Goal: Check status: Check status

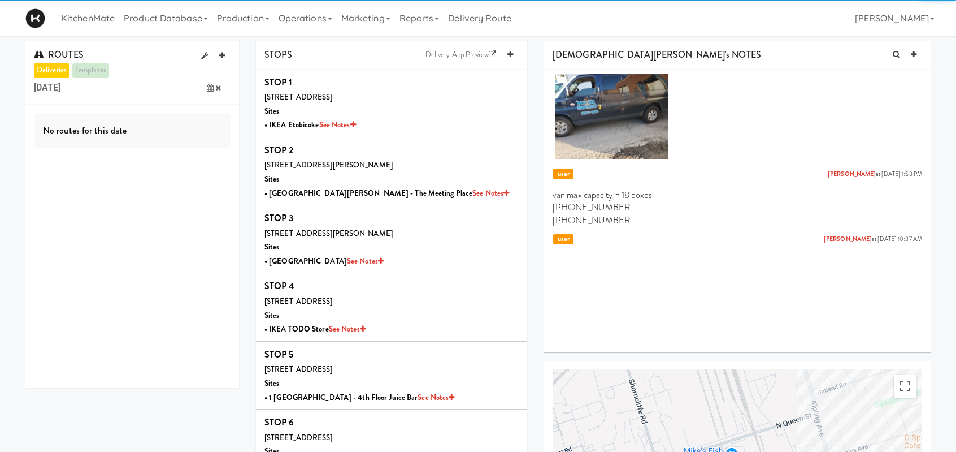
click at [209, 87] on icon at bounding box center [210, 87] width 7 height 7
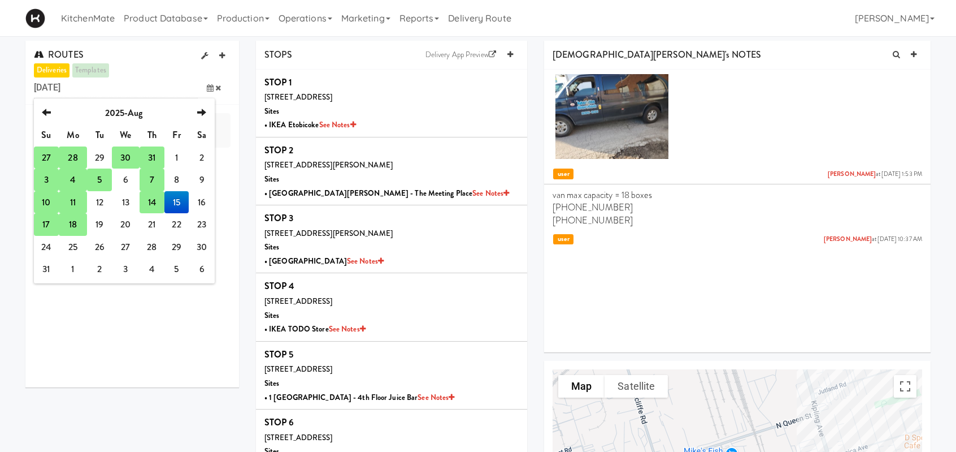
click at [45, 227] on td "17" at bounding box center [46, 224] width 25 height 23
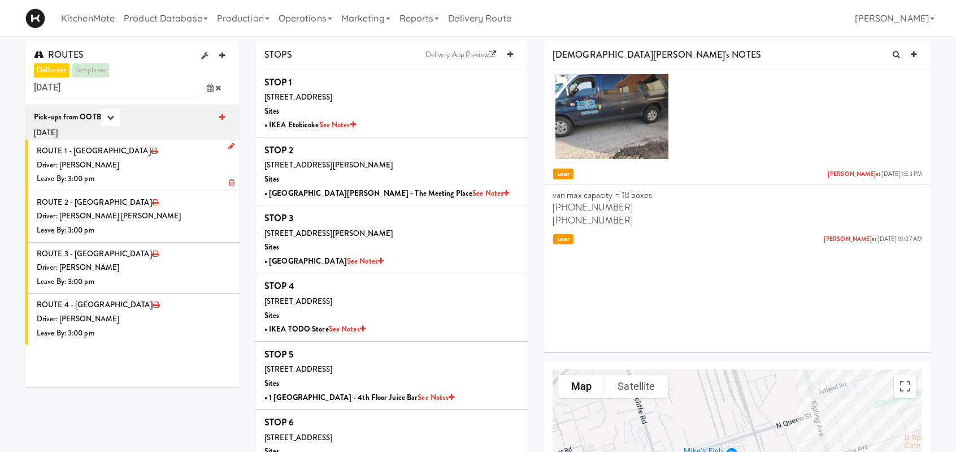
click at [93, 153] on li "ROUTE 1 - Idle Driver: Christopher Solomon Leave By: 3:00 pm" at bounding box center [132, 165] width 214 height 51
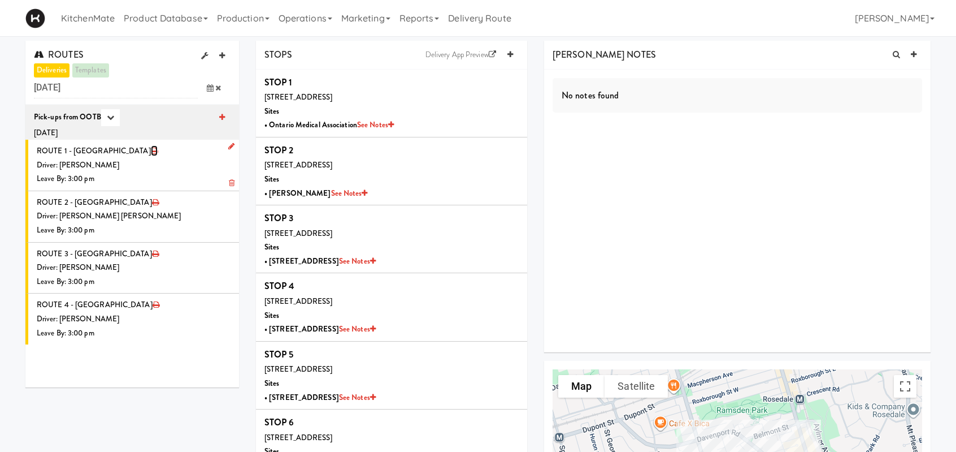
click at [151, 148] on icon at bounding box center [154, 150] width 7 height 7
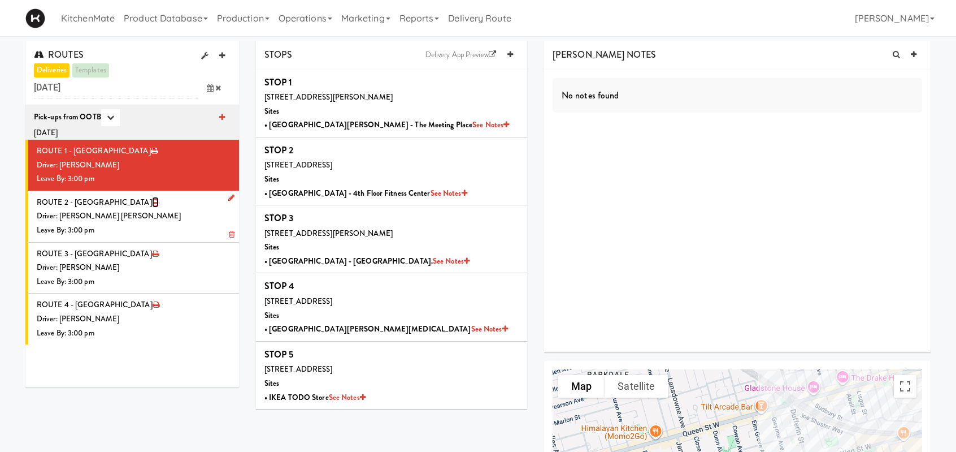
click at [152, 202] on icon at bounding box center [155, 201] width 7 height 7
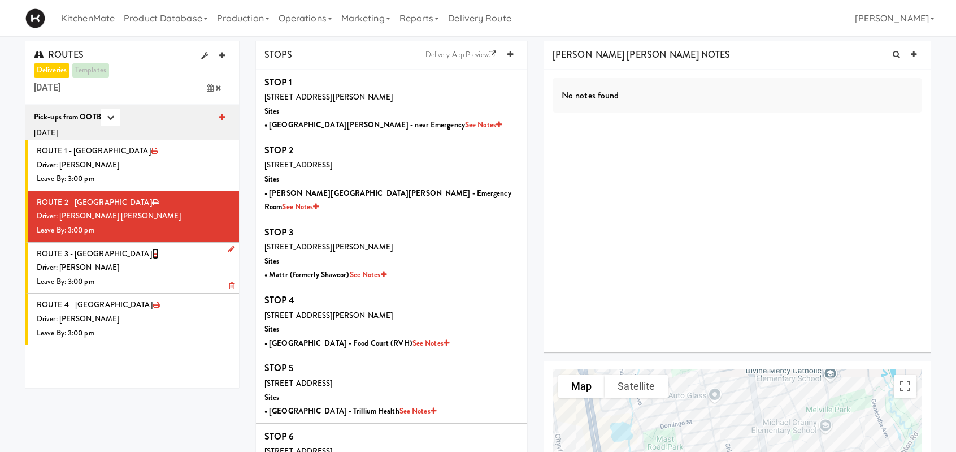
click at [152, 256] on icon at bounding box center [155, 253] width 7 height 7
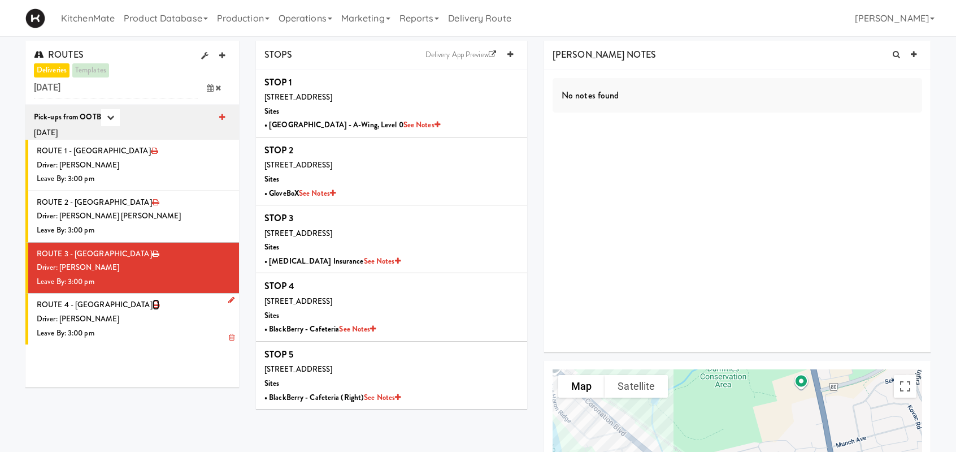
click at [153, 305] on icon at bounding box center [156, 304] width 7 height 7
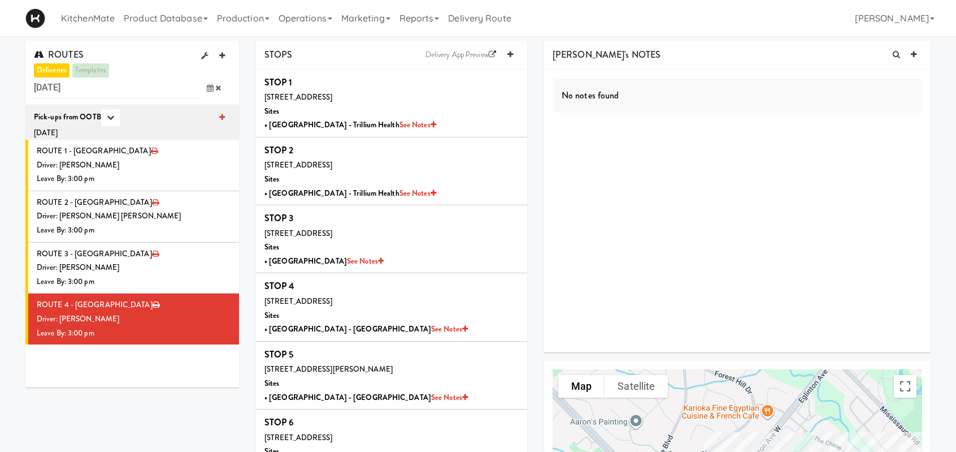
click at [209, 89] on icon at bounding box center [210, 87] width 7 height 7
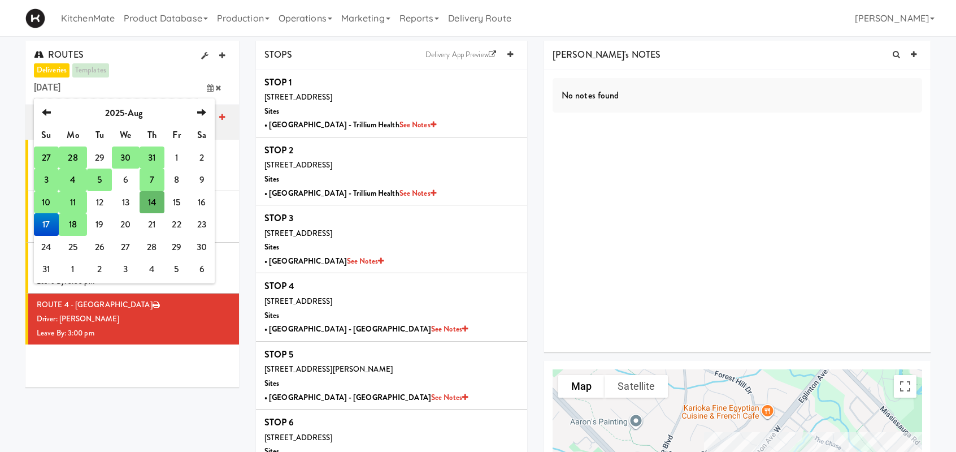
click at [68, 224] on td "18" at bounding box center [73, 224] width 28 height 23
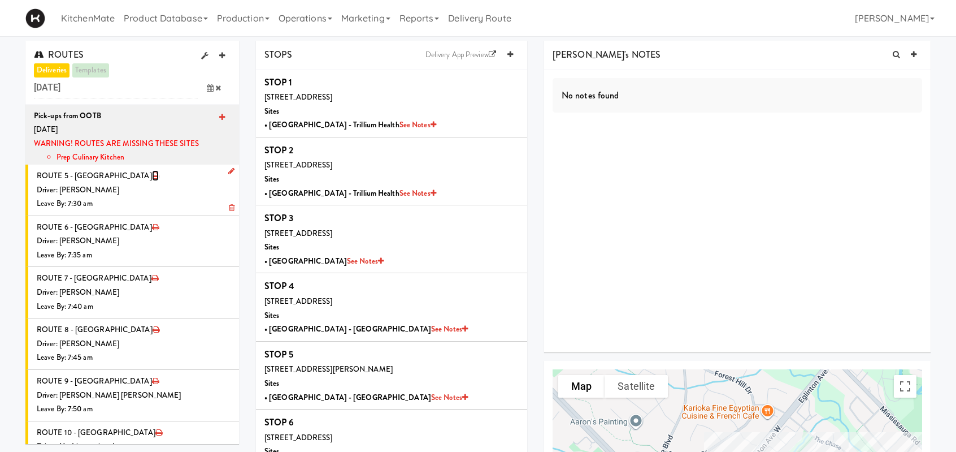
click at [152, 177] on icon at bounding box center [155, 175] width 7 height 7
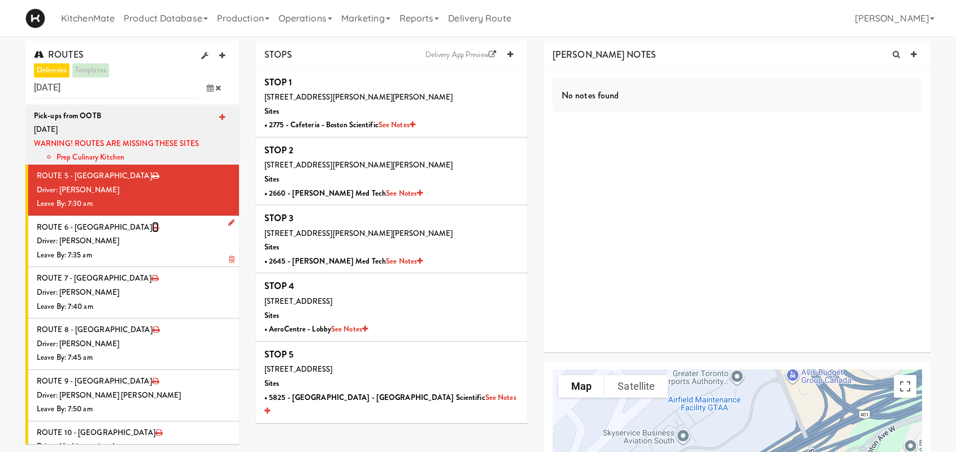
click at [152, 228] on icon at bounding box center [155, 226] width 7 height 7
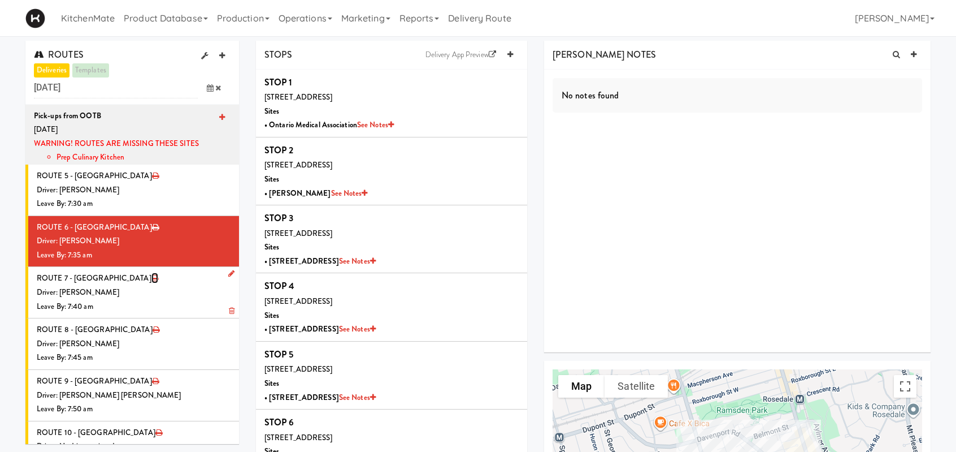
click at [151, 275] on icon at bounding box center [154, 277] width 7 height 7
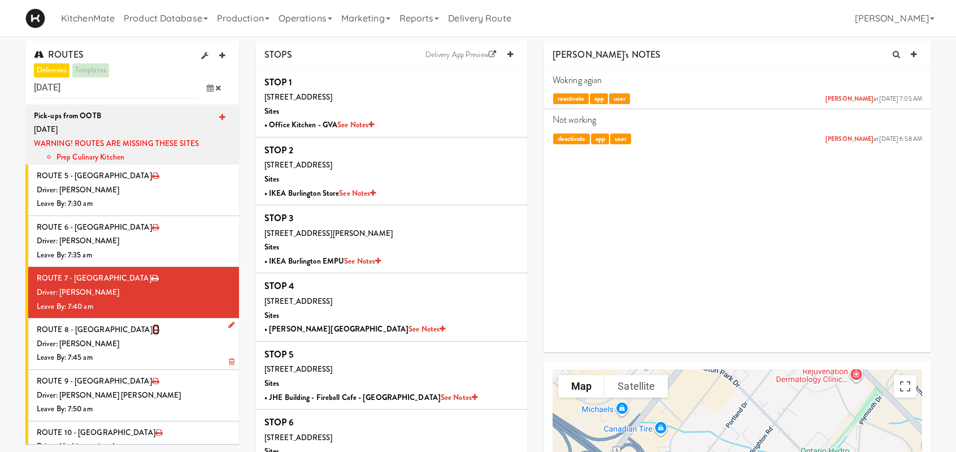
click at [153, 329] on icon at bounding box center [156, 329] width 7 height 7
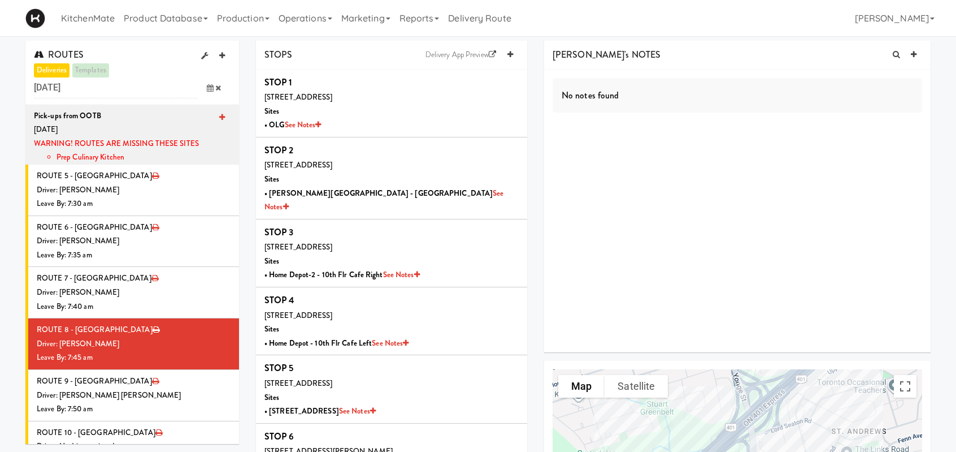
drag, startPoint x: 699, startPoint y: 224, endPoint x: 695, endPoint y: 220, distance: 6.0
click at [699, 224] on div "No notes found" at bounding box center [737, 211] width 387 height 283
click at [152, 378] on icon at bounding box center [155, 380] width 7 height 7
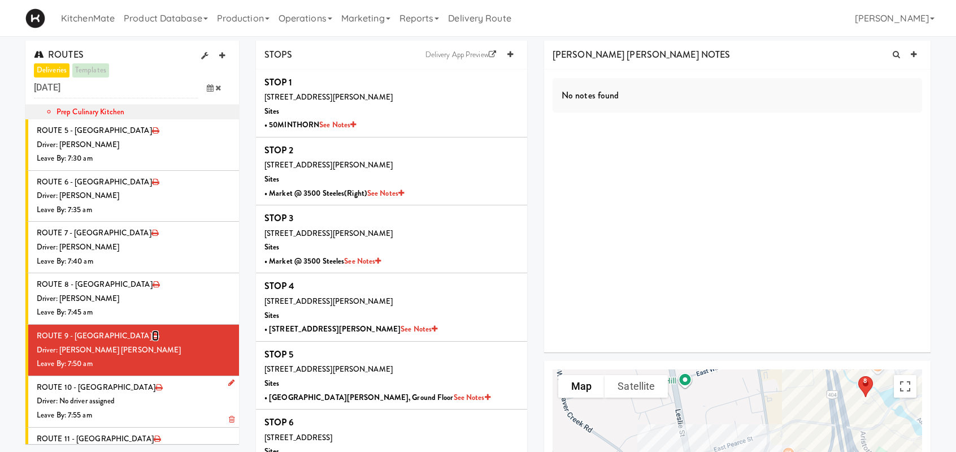
scroll to position [79, 0]
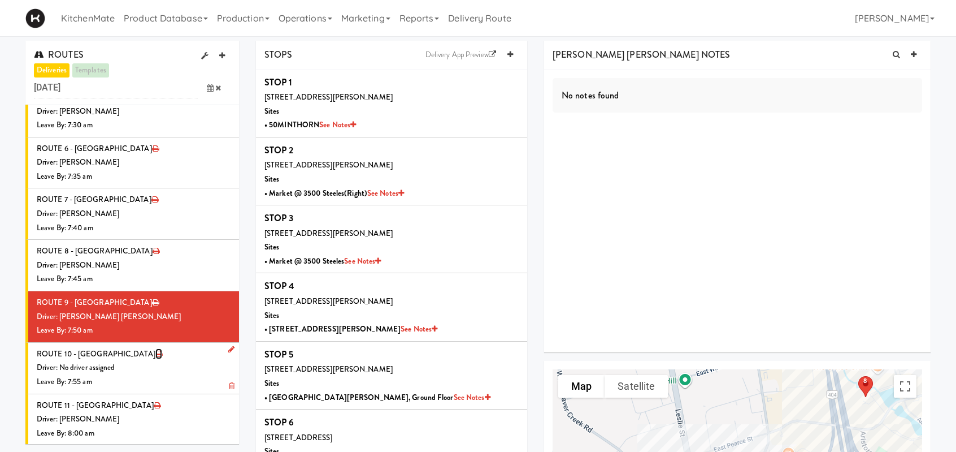
click at [155, 353] on icon at bounding box center [158, 353] width 7 height 7
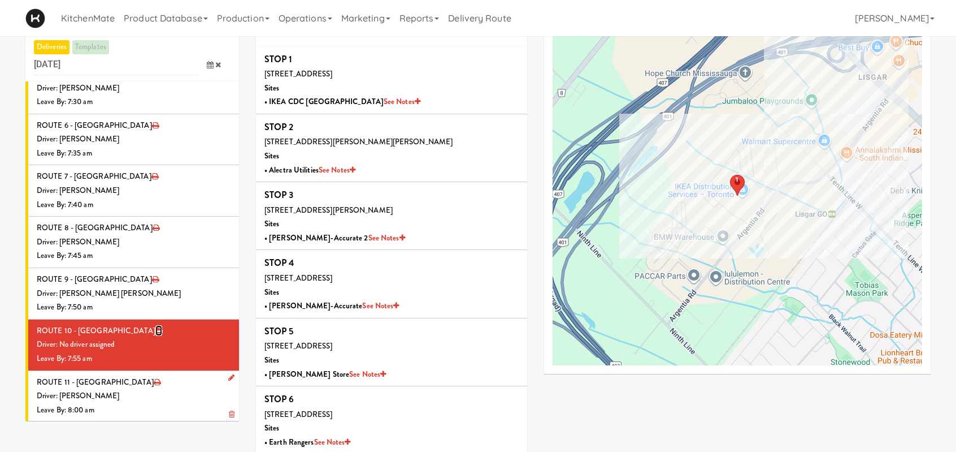
scroll to position [36, 0]
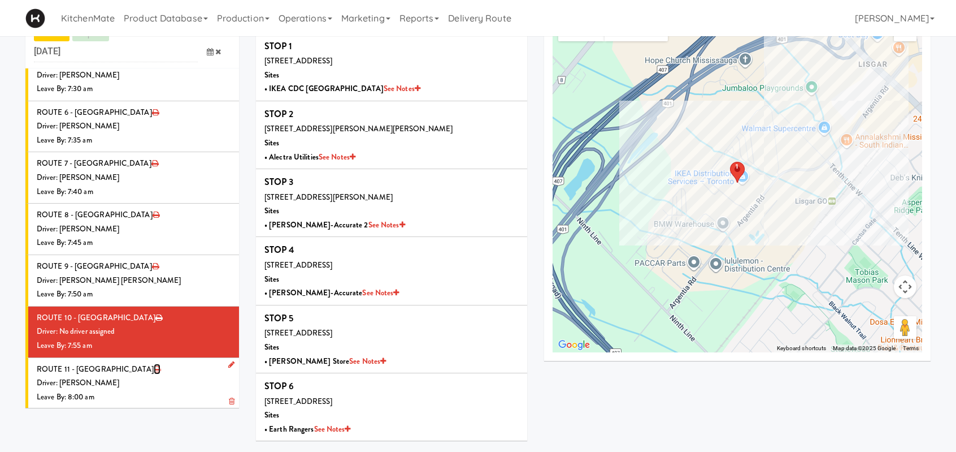
click at [154, 369] on icon at bounding box center [157, 368] width 7 height 7
